Goal: Find specific page/section: Find specific page/section

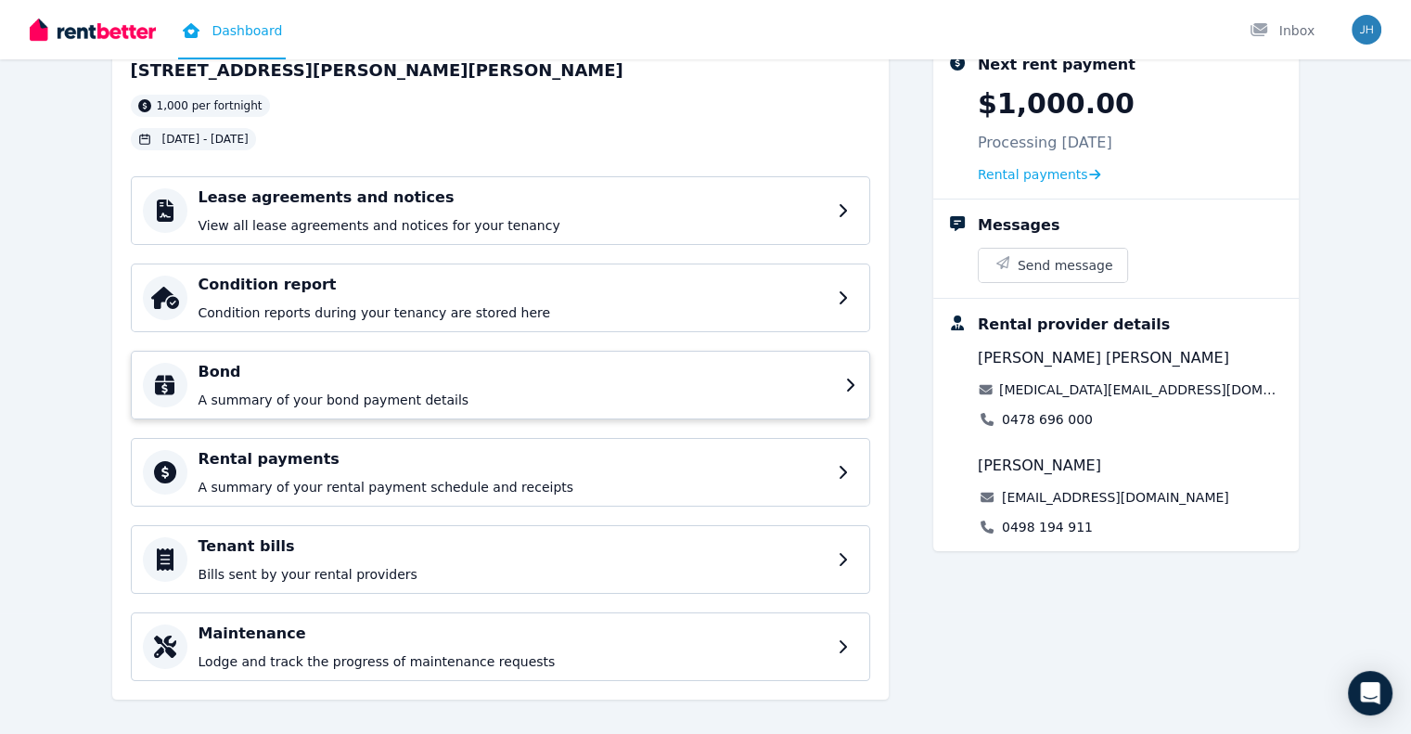
scroll to position [135, 0]
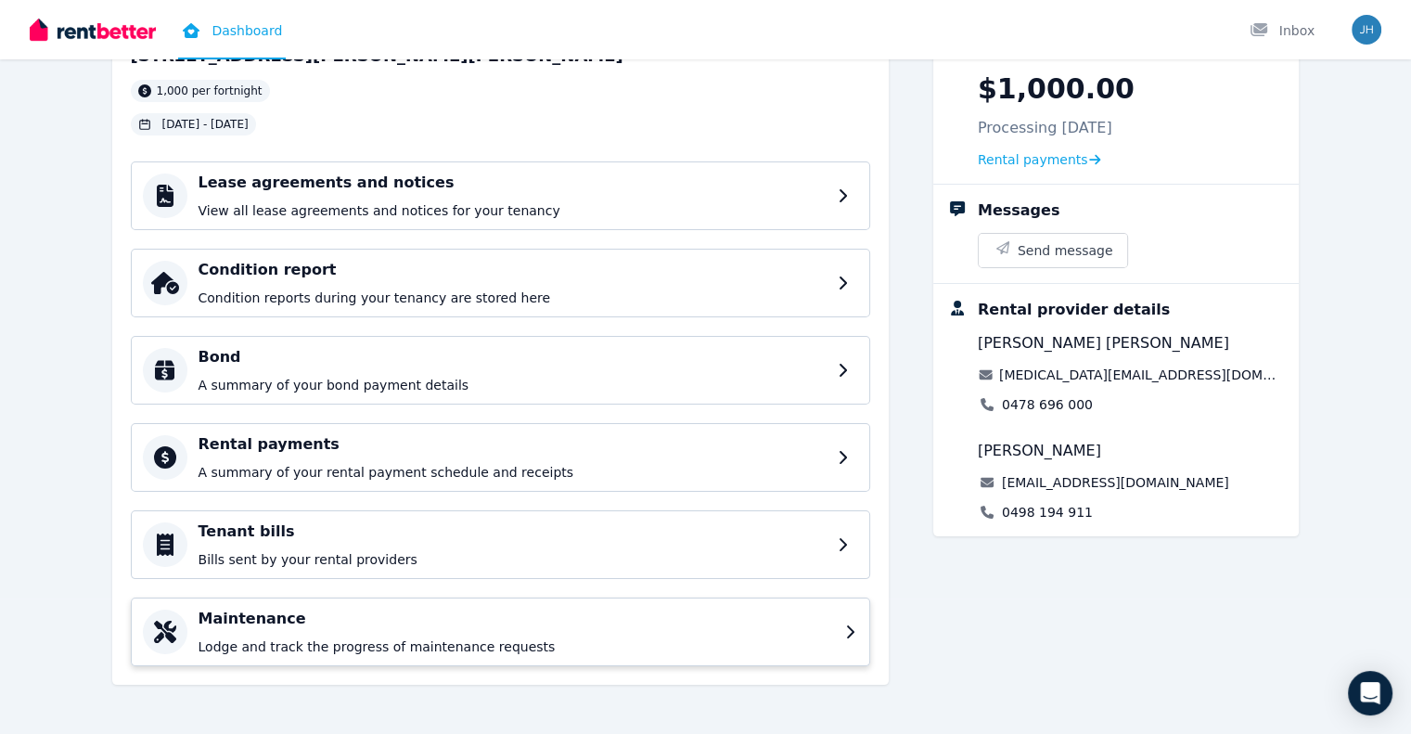
click at [834, 626] on h4 "Maintenance" at bounding box center [517, 619] width 636 height 22
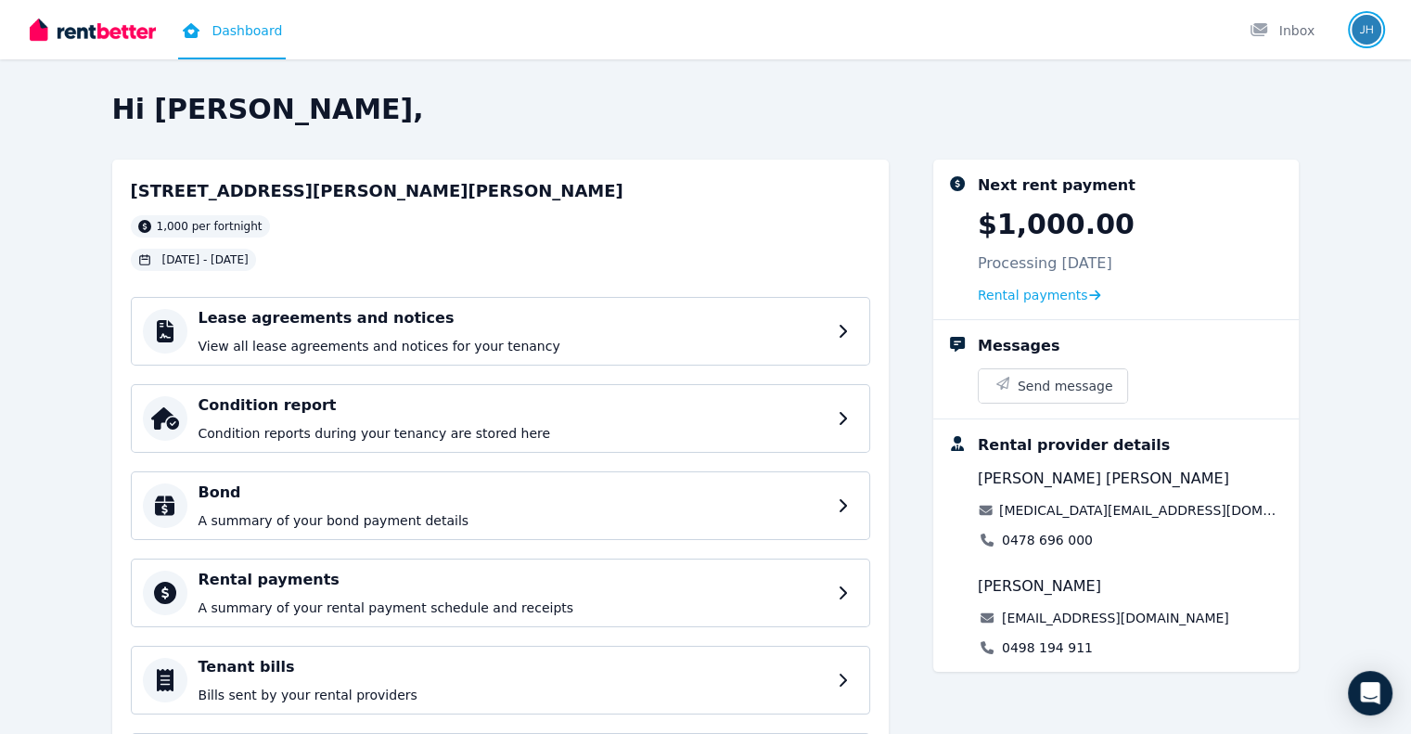
click at [1371, 25] on img "button" at bounding box center [1367, 30] width 30 height 30
